Goal: Entertainment & Leisure: Consume media (video, audio)

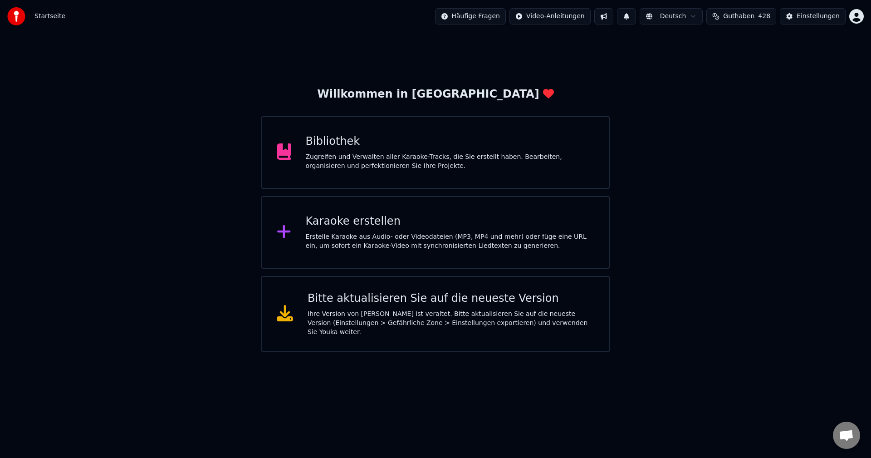
click at [327, 144] on div "Bibliothek" at bounding box center [450, 141] width 289 height 15
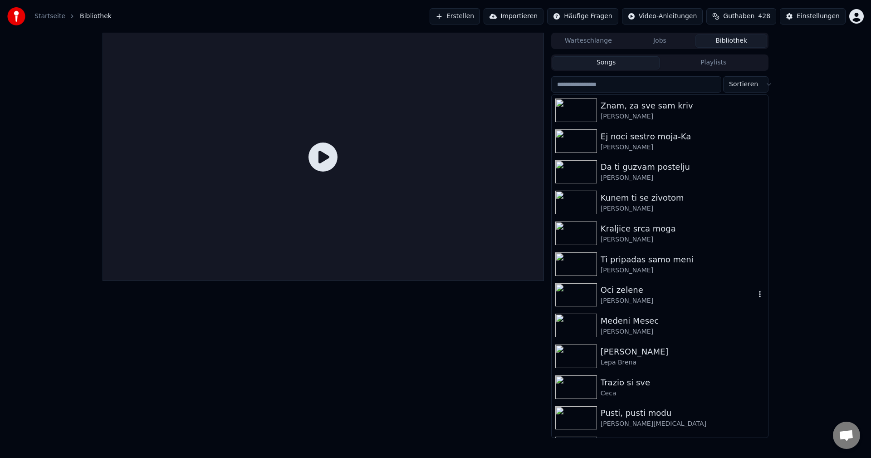
click at [576, 293] on img at bounding box center [576, 295] width 42 height 24
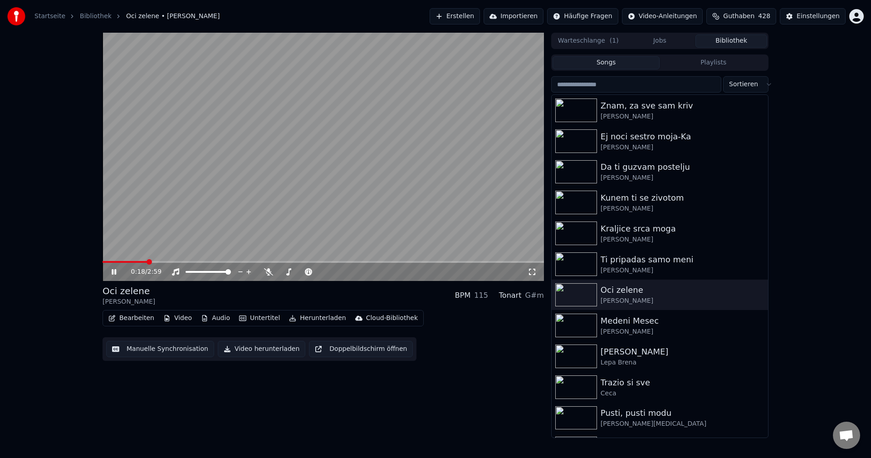
click at [147, 262] on span at bounding box center [125, 262] width 44 height 2
click at [130, 260] on video at bounding box center [324, 157] width 442 height 248
click at [129, 263] on span at bounding box center [116, 262] width 27 height 2
click at [167, 233] on video at bounding box center [324, 157] width 442 height 248
click at [127, 263] on span at bounding box center [173, 262] width 141 height 2
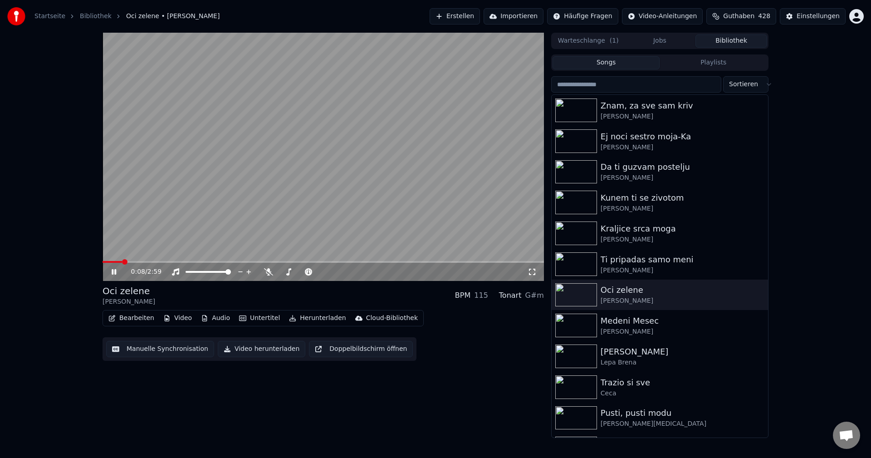
click at [122, 262] on span at bounding box center [113, 262] width 20 height 2
click at [578, 326] on img at bounding box center [576, 326] width 42 height 24
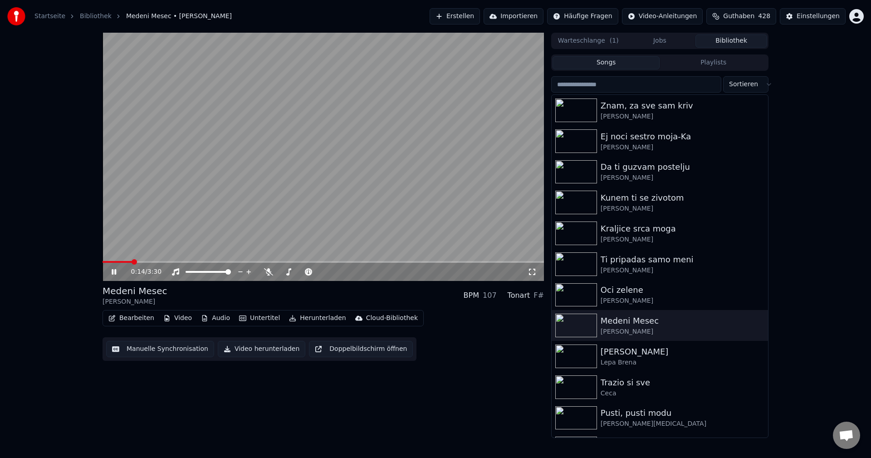
click at [132, 261] on span at bounding box center [117, 262] width 29 height 2
click at [127, 261] on span at bounding box center [115, 262] width 25 height 2
click at [123, 265] on div "0:39 / 3:30" at bounding box center [324, 272] width 442 height 18
click at [138, 262] on span at bounding box center [121, 262] width 36 height 2
click at [132, 262] on span at bounding box center [117, 262] width 29 height 2
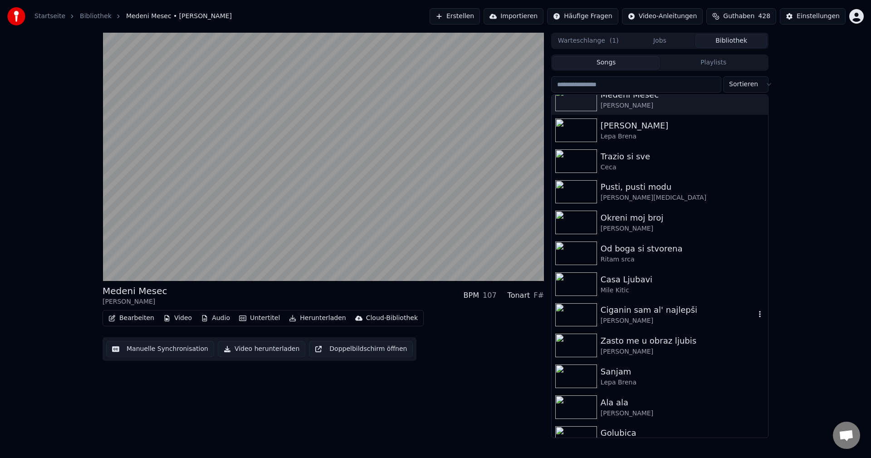
scroll to position [227, 0]
click at [578, 246] on img at bounding box center [576, 253] width 42 height 24
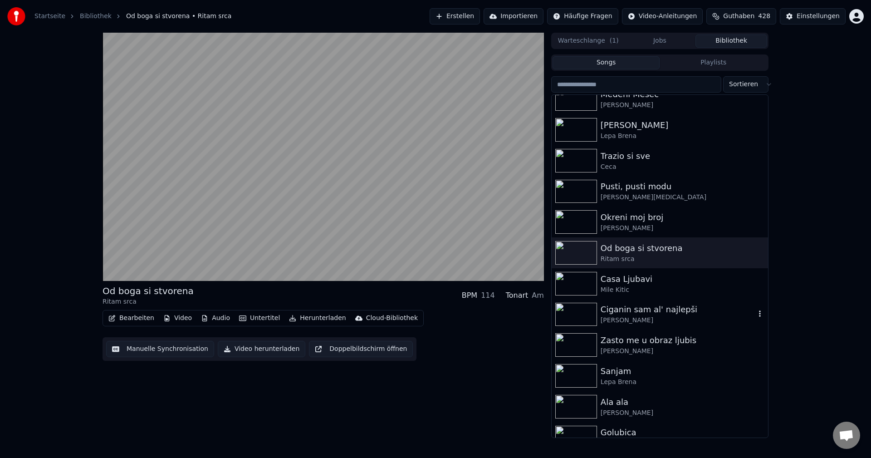
click at [575, 312] on img at bounding box center [576, 315] width 42 height 24
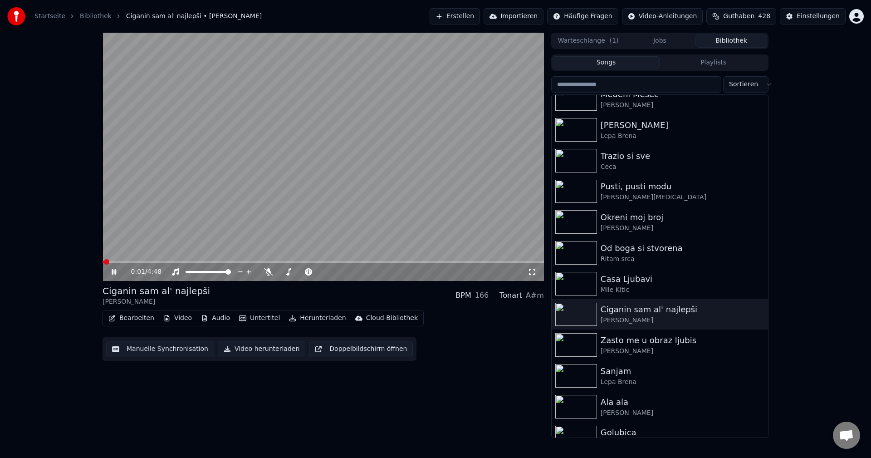
click at [104, 262] on span at bounding box center [103, 262] width 1 height 2
click at [107, 260] on video at bounding box center [324, 157] width 442 height 248
click at [104, 261] on span at bounding box center [113, 262] width 20 height 2
drag, startPoint x: 255, startPoint y: 230, endPoint x: 374, endPoint y: 254, distance: 120.9
click at [257, 231] on video at bounding box center [324, 157] width 442 height 248
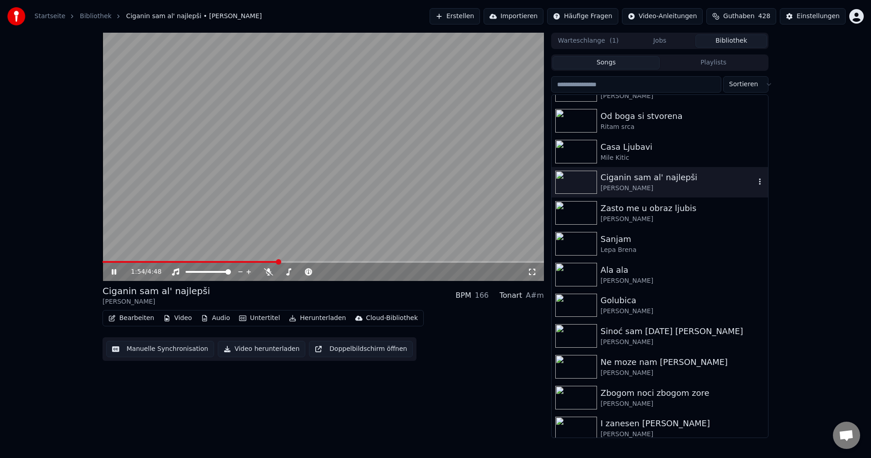
scroll to position [363, 0]
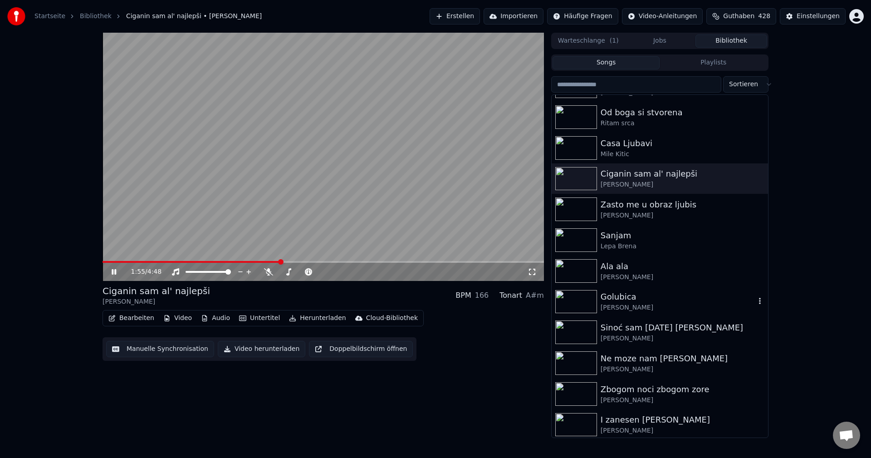
click at [577, 303] on img at bounding box center [576, 302] width 42 height 24
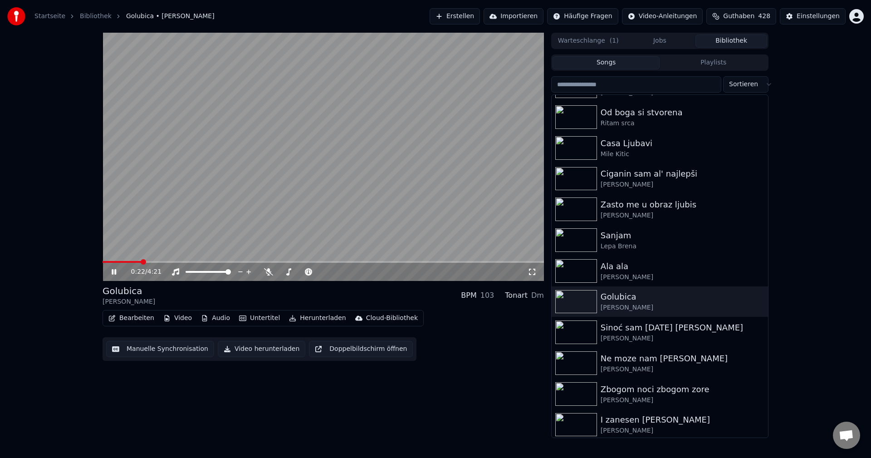
click at [116, 261] on span at bounding box center [122, 262] width 39 height 2
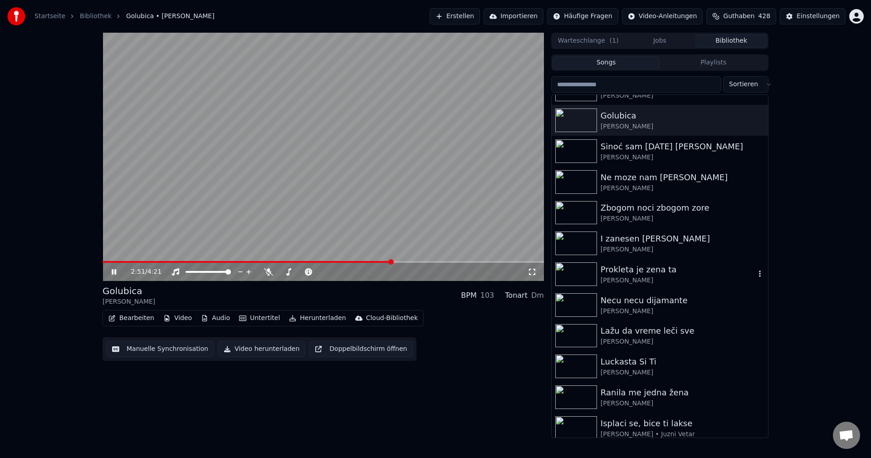
scroll to position [635, 0]
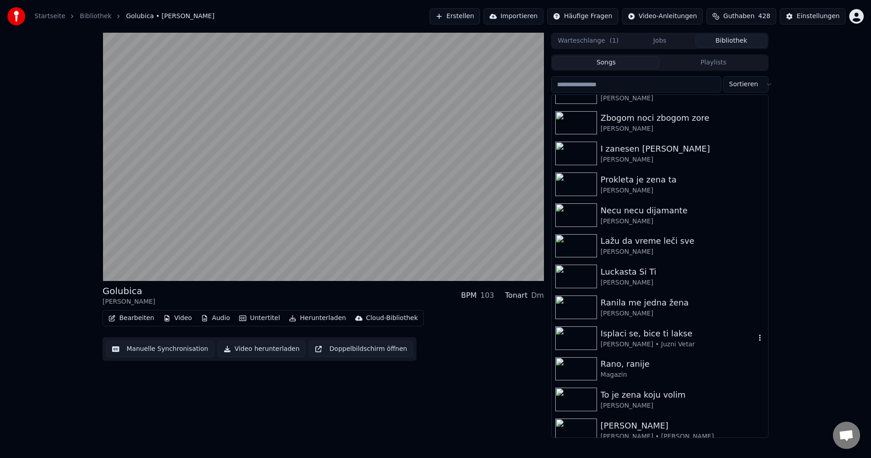
click at [576, 338] on img at bounding box center [576, 338] width 42 height 24
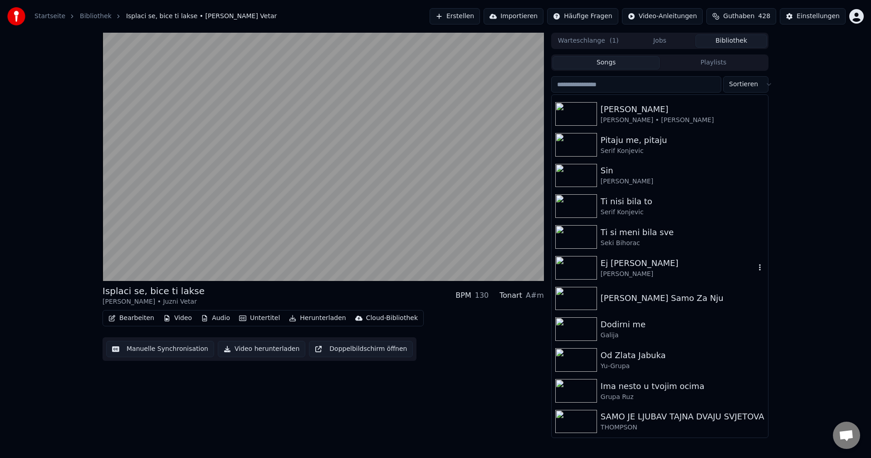
scroll to position [953, 0]
click at [579, 330] on img at bounding box center [576, 329] width 42 height 24
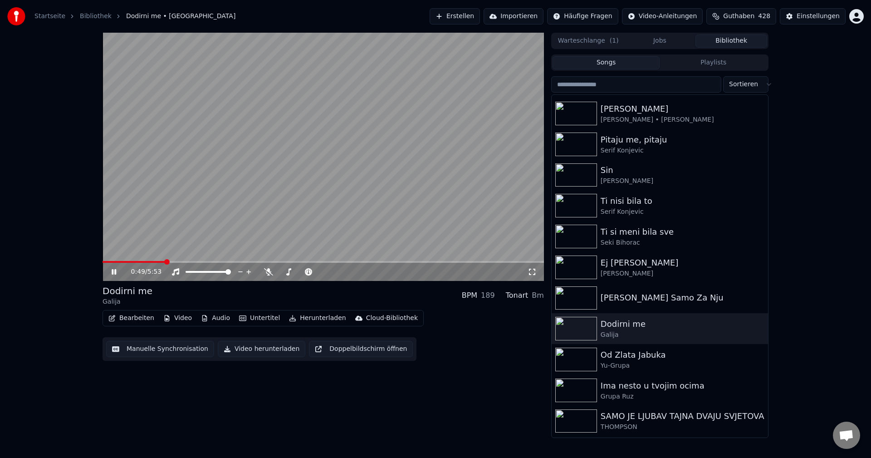
click at [128, 261] on span at bounding box center [134, 262] width 63 height 2
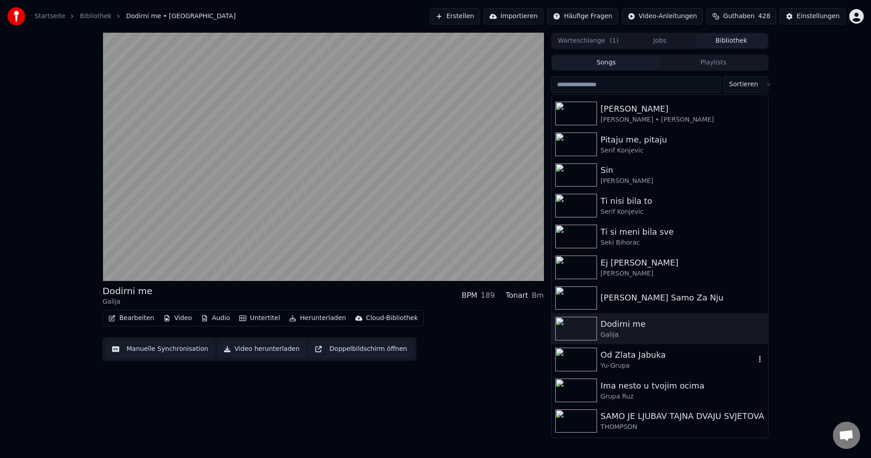
click at [570, 356] on img at bounding box center [576, 360] width 42 height 24
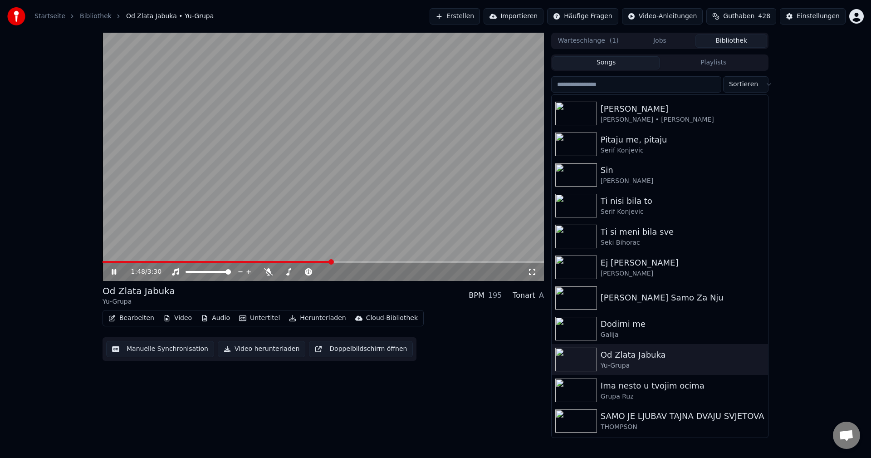
click at [375, 209] on video at bounding box center [324, 157] width 442 height 248
click at [393, 189] on video at bounding box center [324, 157] width 442 height 248
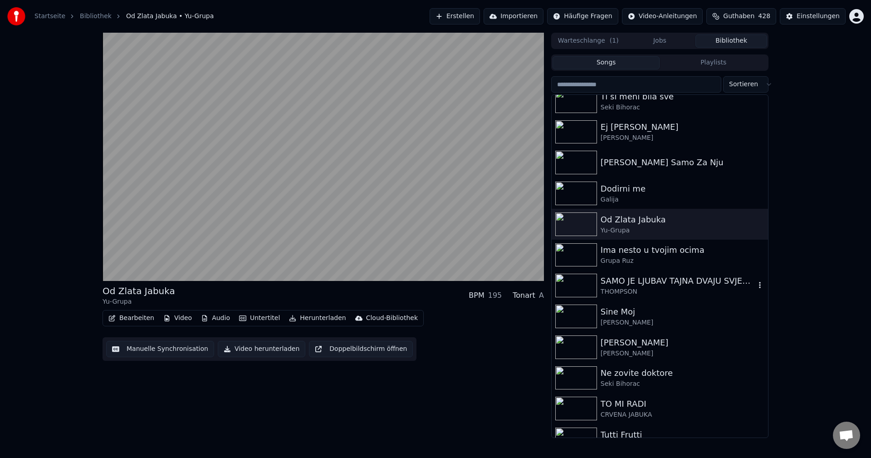
click at [575, 285] on img at bounding box center [576, 286] width 42 height 24
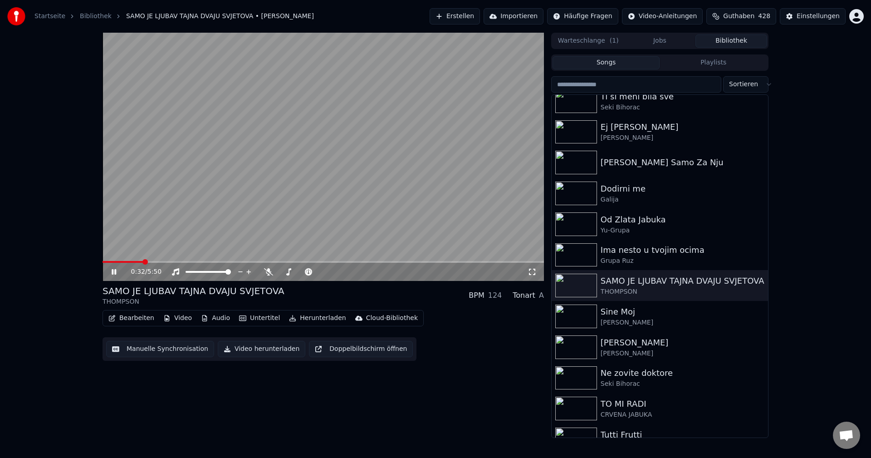
click at [105, 263] on span at bounding box center [123, 262] width 40 height 2
click at [107, 262] on span at bounding box center [152, 262] width 98 height 2
click at [565, 315] on img at bounding box center [576, 317] width 42 height 24
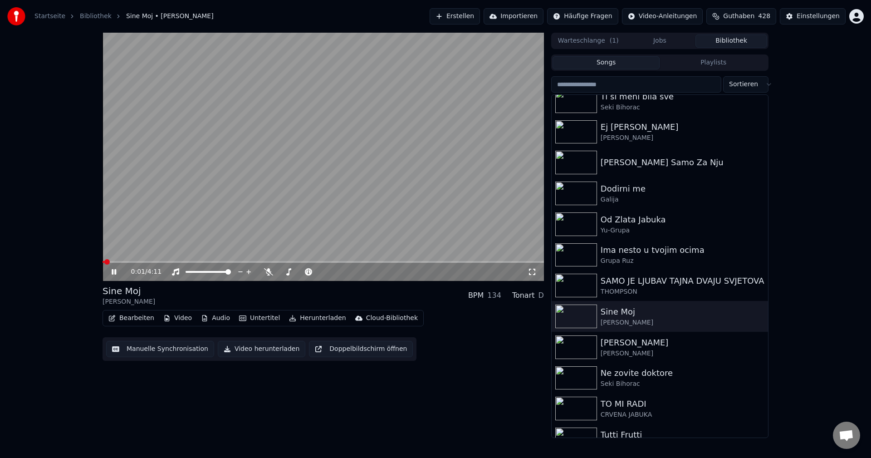
click at [104, 261] on span at bounding box center [104, 262] width 2 height 2
click at [104, 261] on span at bounding box center [235, 262] width 265 height 2
click at [106, 262] on span at bounding box center [105, 262] width 4 height 2
click at [120, 261] on span at bounding box center [112, 262] width 18 height 2
click at [104, 263] on span at bounding box center [129, 262] width 52 height 2
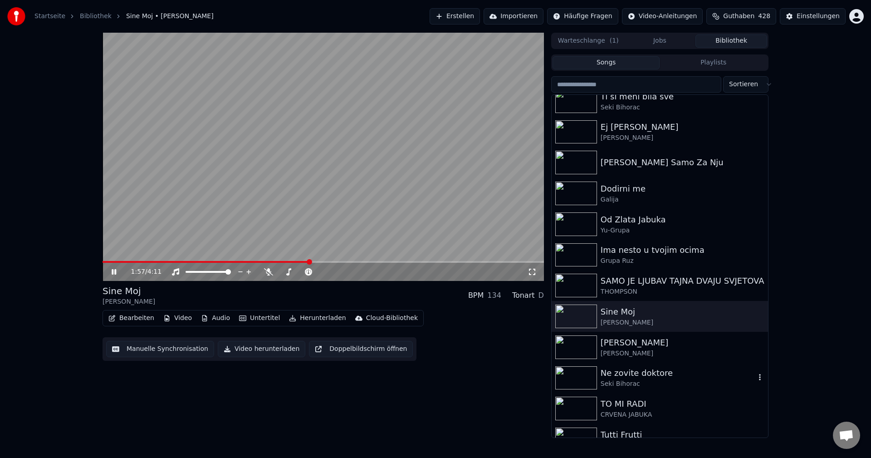
click at [566, 376] on img at bounding box center [576, 378] width 42 height 24
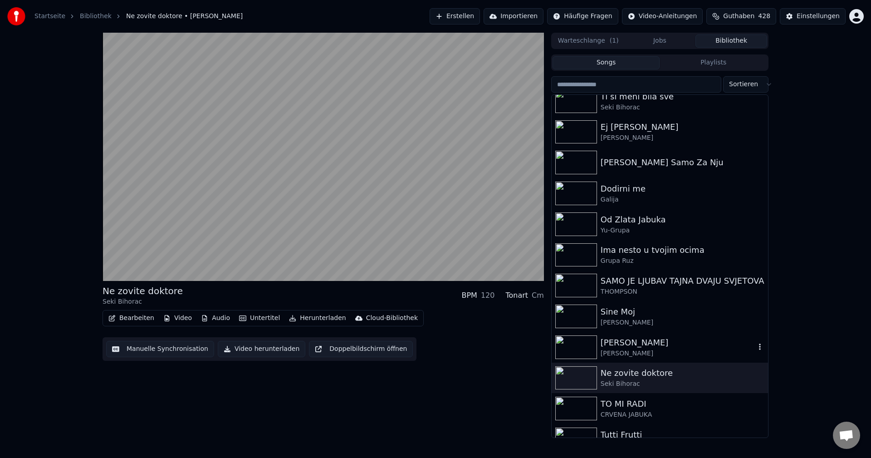
click at [571, 346] on img at bounding box center [576, 347] width 42 height 24
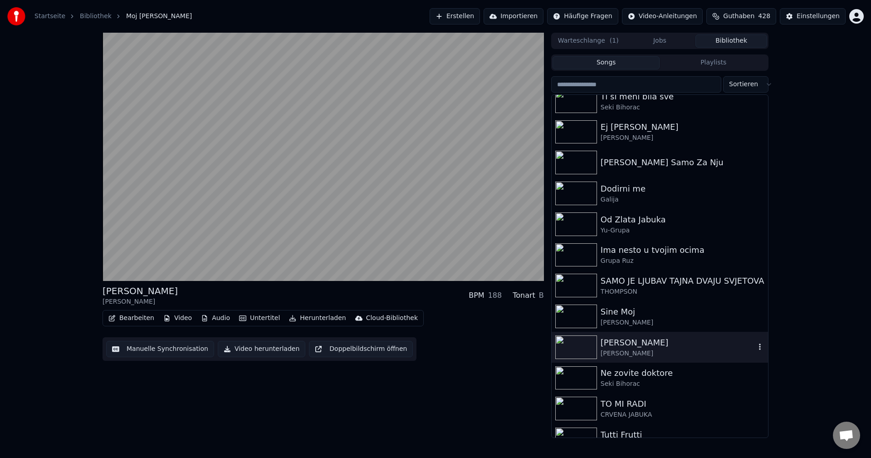
scroll to position [1180, 0]
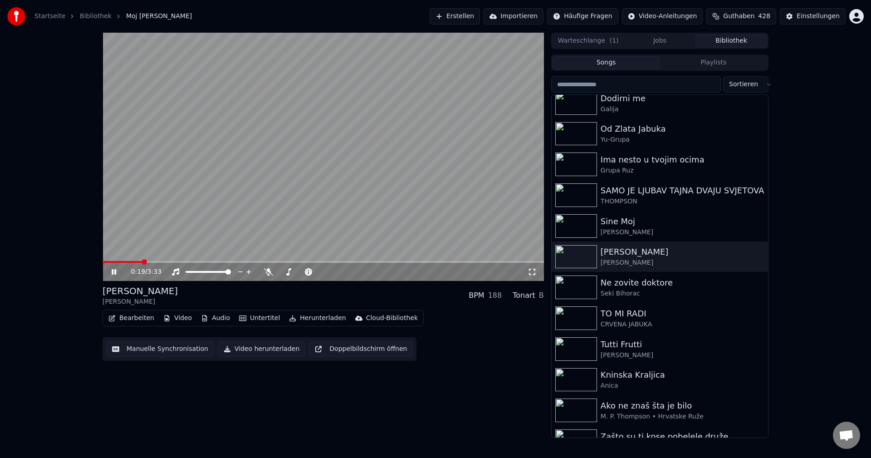
click at [142, 262] on span at bounding box center [122, 262] width 39 height 2
click at [571, 314] on img at bounding box center [576, 318] width 42 height 24
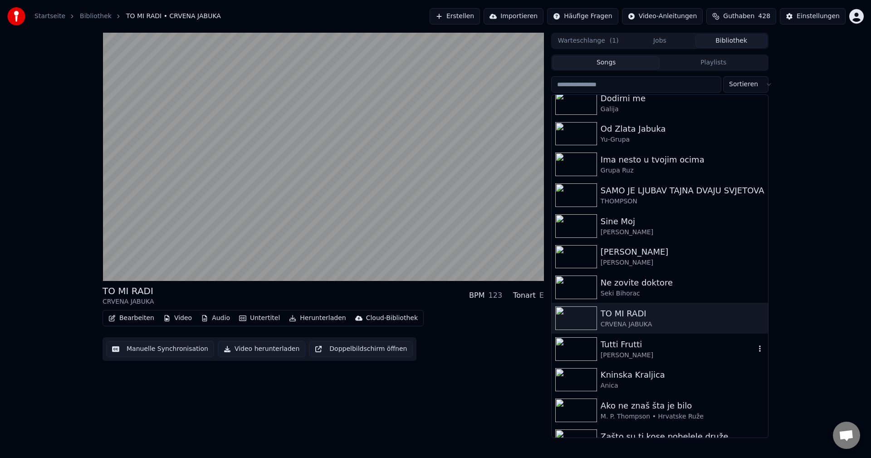
click at [577, 348] on img at bounding box center [576, 349] width 42 height 24
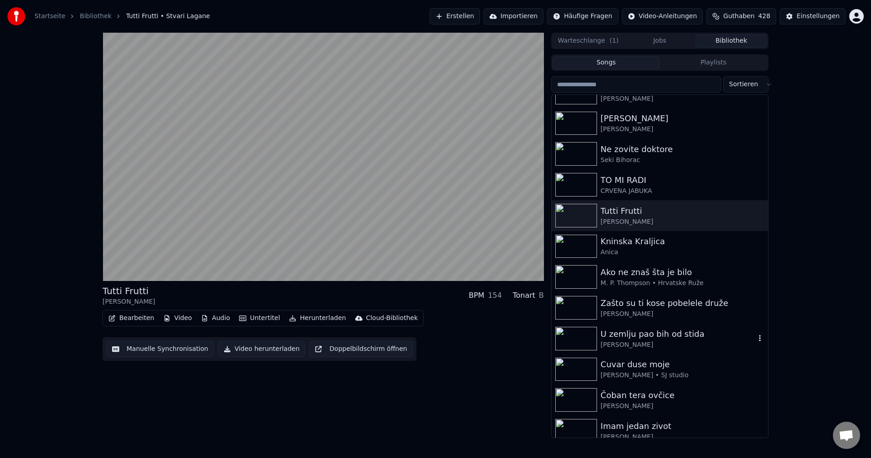
scroll to position [1316, 0]
click at [576, 276] on img at bounding box center [576, 275] width 42 height 24
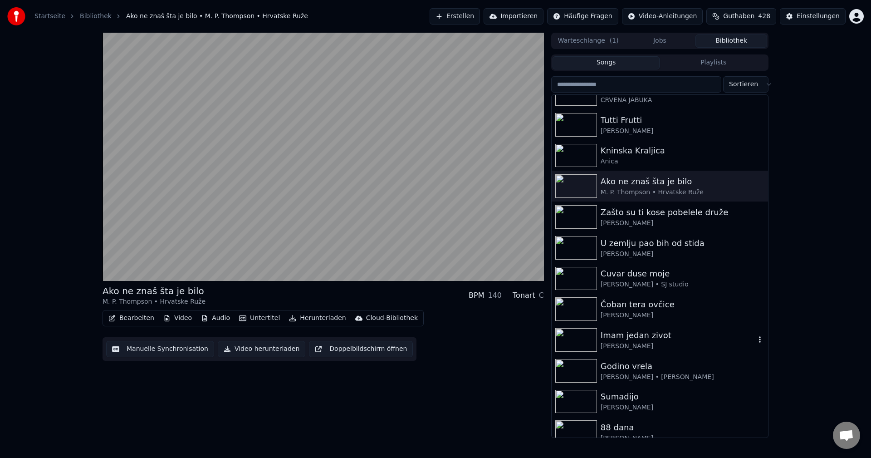
scroll to position [1407, 0]
click at [578, 240] on img at bounding box center [576, 246] width 42 height 24
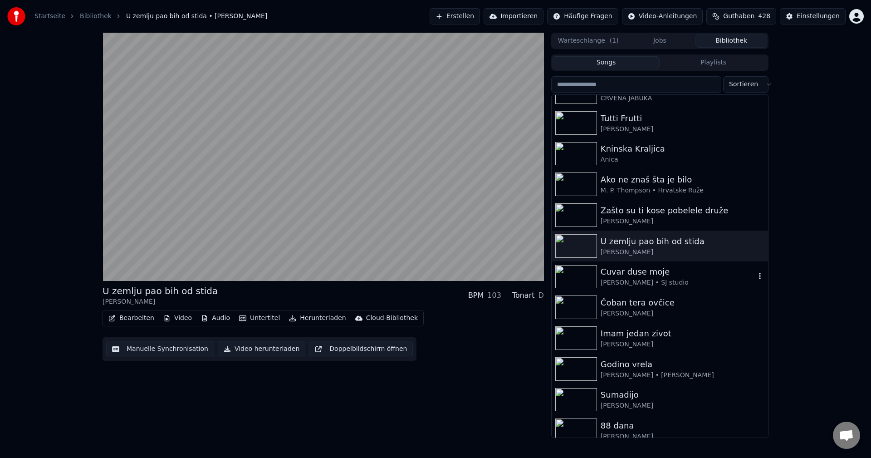
click at [572, 278] on img at bounding box center [576, 277] width 42 height 24
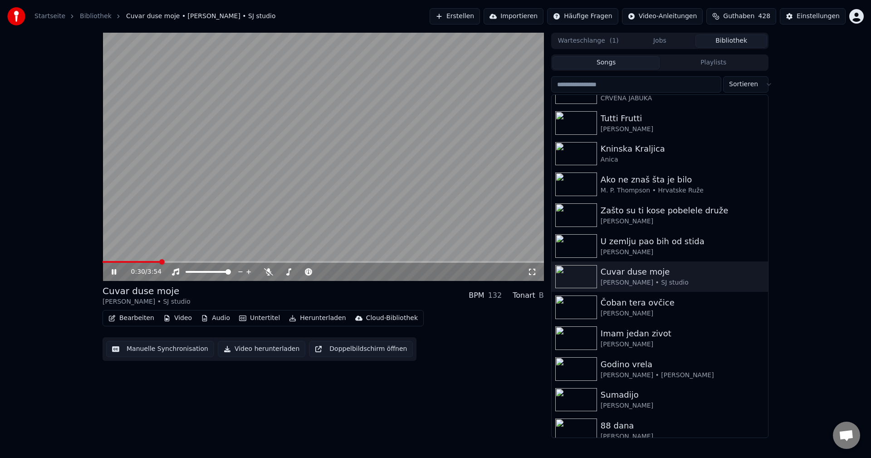
click at [109, 262] on span at bounding box center [131, 262] width 57 height 2
click at [116, 261] on span at bounding box center [109, 262] width 13 height 2
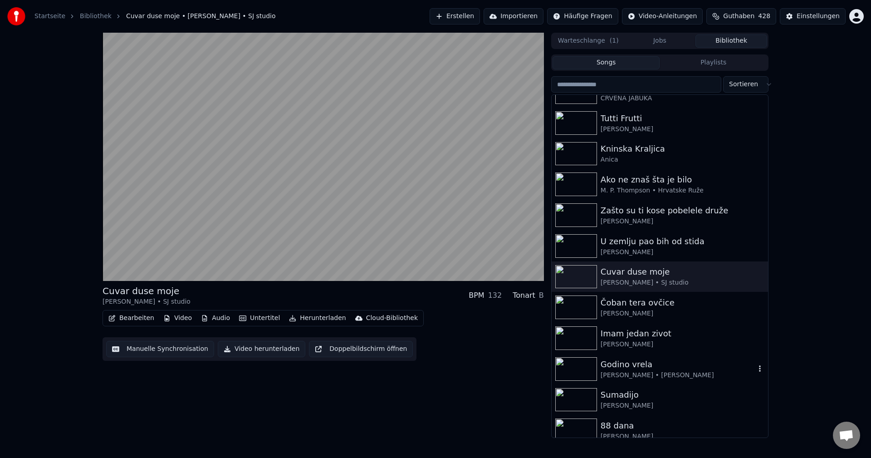
click at [570, 367] on img at bounding box center [576, 369] width 42 height 24
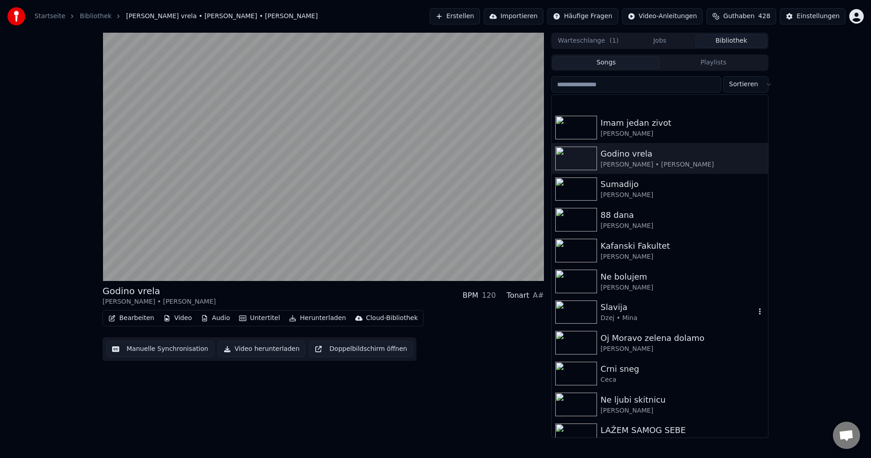
scroll to position [1679, 0]
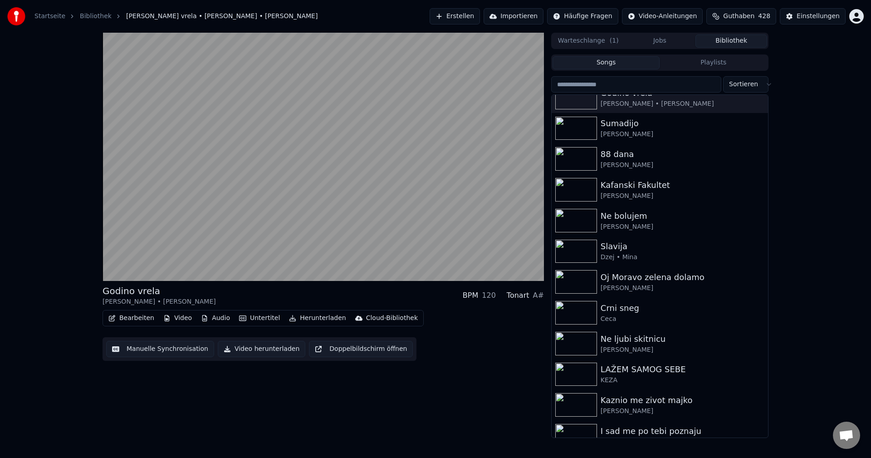
click at [641, 89] on input "search" at bounding box center [636, 84] width 170 height 16
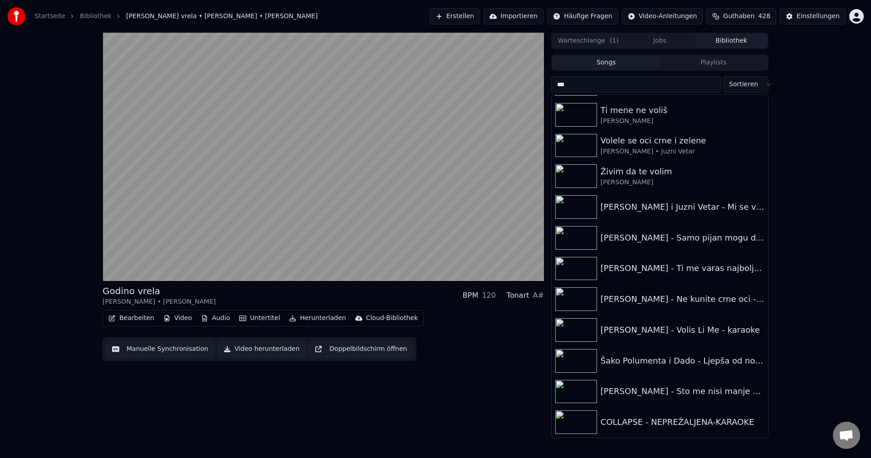
scroll to position [397, 0]
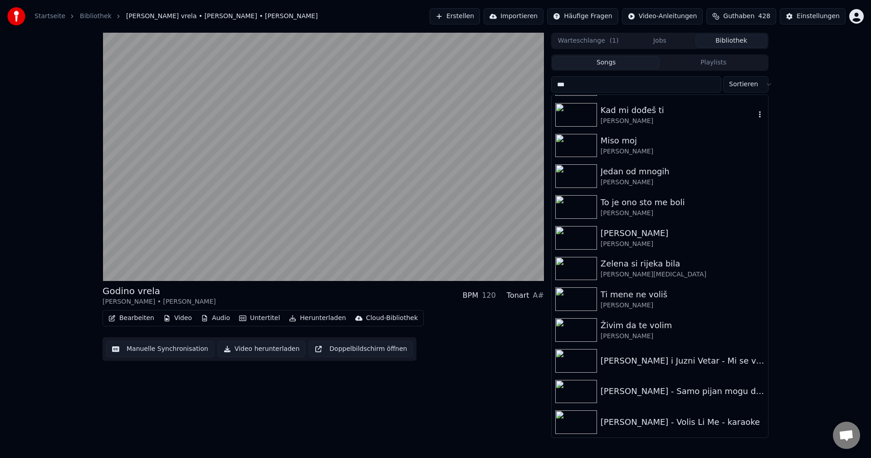
click at [569, 114] on img at bounding box center [576, 115] width 42 height 24
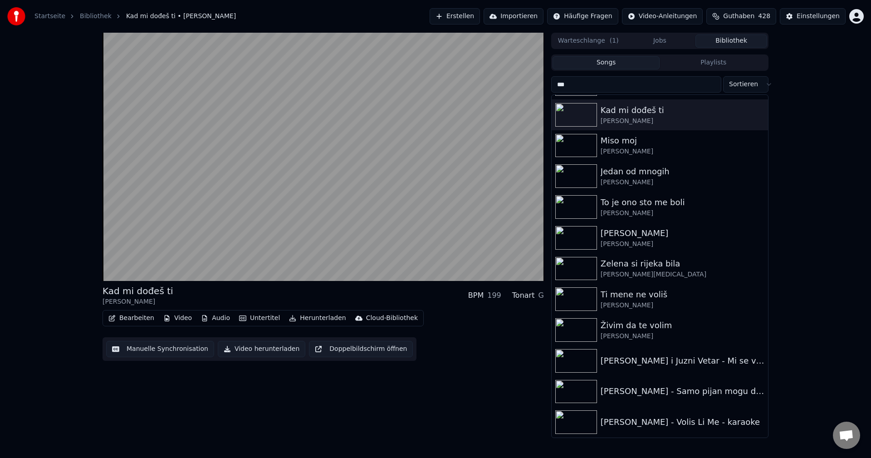
click at [620, 85] on input "***" at bounding box center [636, 84] width 170 height 16
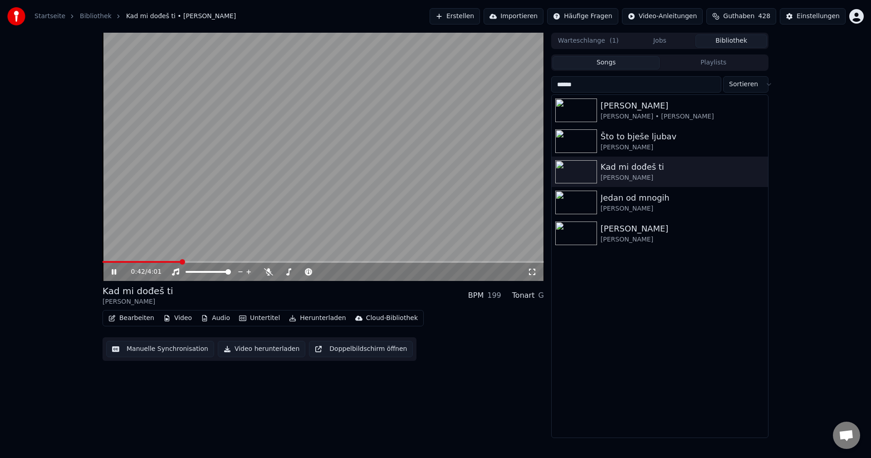
type input "******"
click at [123, 261] on span at bounding box center [142, 262] width 78 height 2
click at [569, 138] on img at bounding box center [576, 141] width 42 height 24
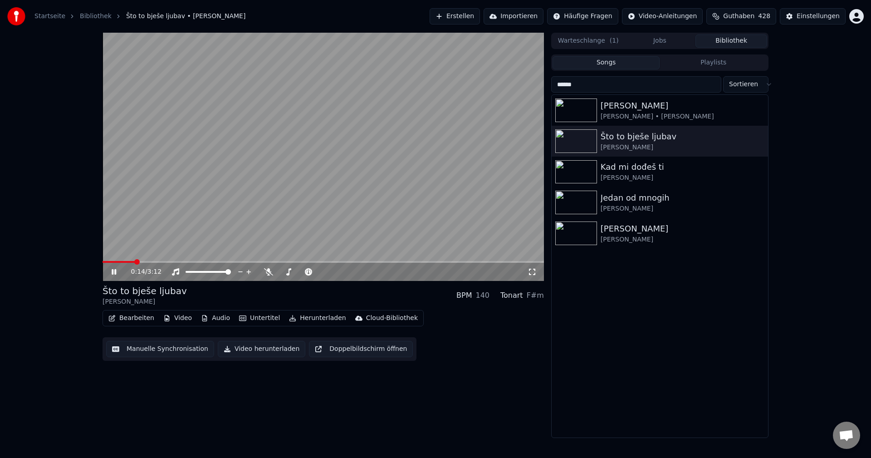
click at [135, 261] on span at bounding box center [119, 262] width 32 height 2
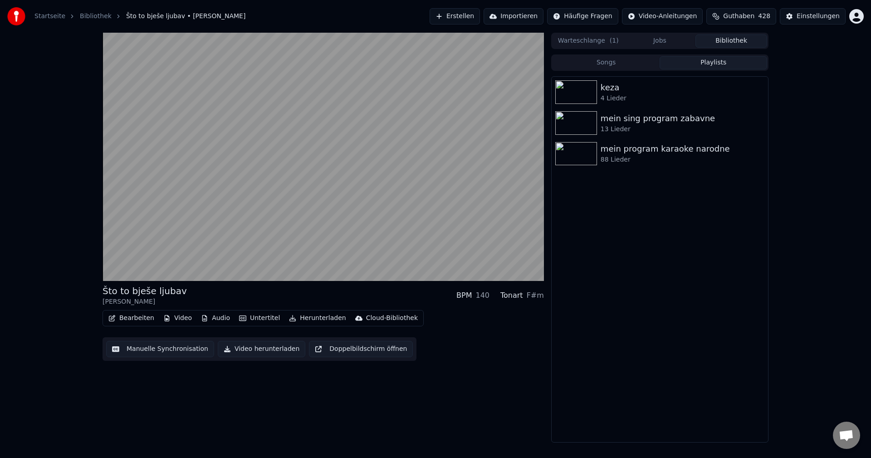
click at [719, 64] on button "Playlists" at bounding box center [714, 62] width 108 height 13
click at [609, 65] on button "Songs" at bounding box center [607, 62] width 108 height 13
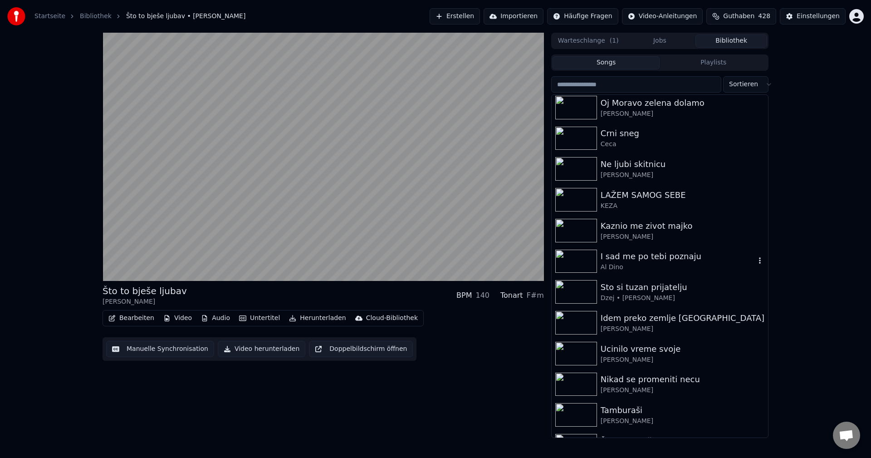
scroll to position [1861, 0]
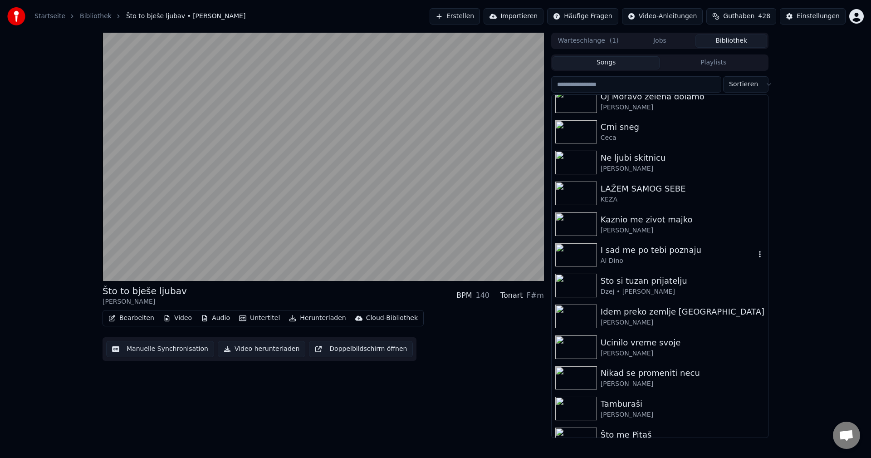
drag, startPoint x: 572, startPoint y: 257, endPoint x: 639, endPoint y: 264, distance: 67.1
click at [571, 256] on img at bounding box center [576, 255] width 42 height 24
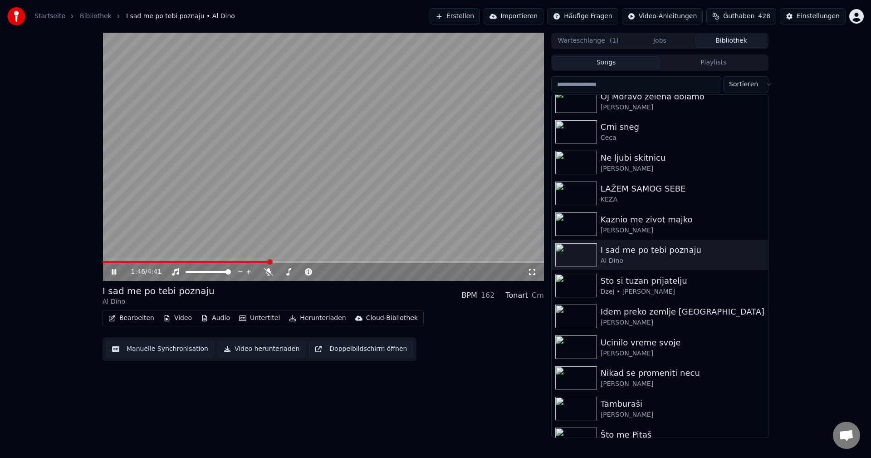
click at [107, 261] on span at bounding box center [186, 262] width 167 height 2
click at [106, 261] on span at bounding box center [131, 262] width 56 height 2
click at [118, 262] on span at bounding box center [324, 262] width 442 height 2
click at [634, 82] on input "search" at bounding box center [636, 84] width 170 height 16
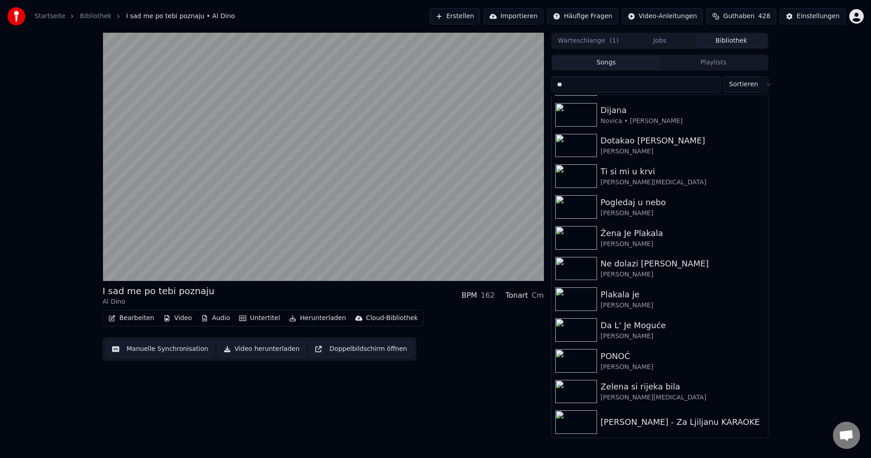
scroll to position [88, 0]
type input "****"
click at [578, 175] on img at bounding box center [576, 176] width 42 height 24
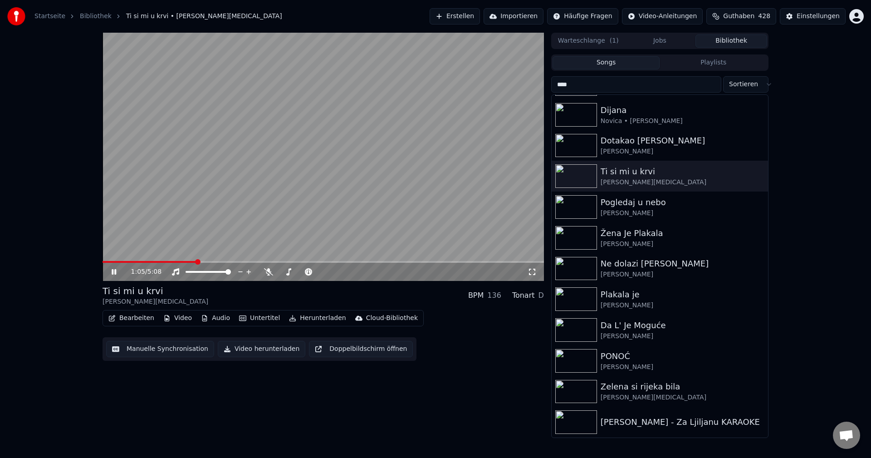
click at [132, 259] on video at bounding box center [324, 157] width 442 height 248
click at [134, 263] on span at bounding box center [150, 262] width 94 height 2
click at [210, 212] on video at bounding box center [324, 157] width 442 height 248
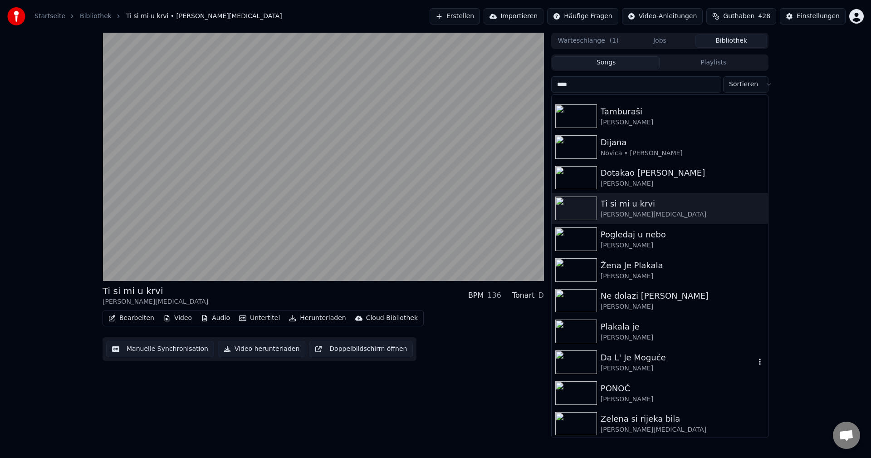
scroll to position [88, 0]
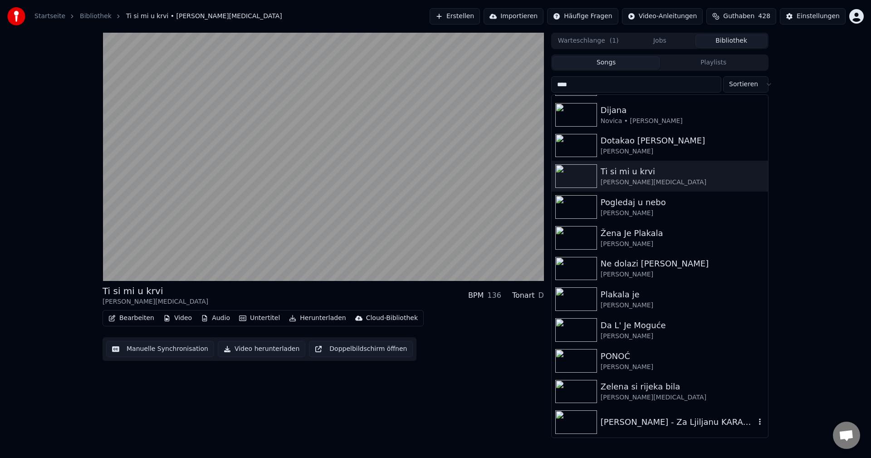
click at [561, 416] on img at bounding box center [576, 422] width 42 height 24
